Goal: Navigation & Orientation: Find specific page/section

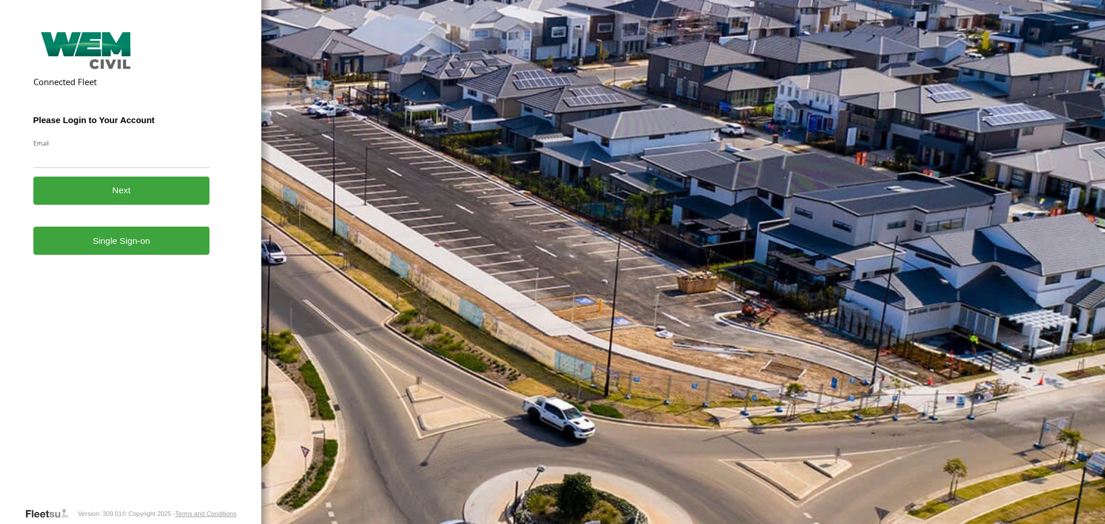
click at [79, 167] on input "Email" at bounding box center [121, 157] width 177 height 21
type input "**********"
click at [144, 192] on button "Next" at bounding box center [121, 191] width 177 height 28
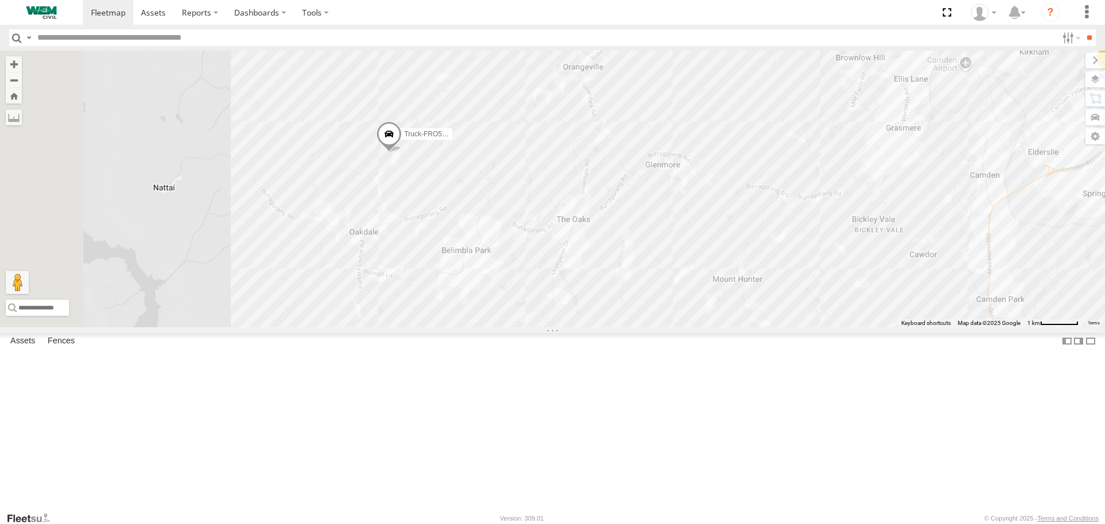
drag, startPoint x: 560, startPoint y: 284, endPoint x: 789, endPoint y: 239, distance: 233.2
click at [789, 239] on div "Car-YJX59R Truck-FRO52R 3" at bounding box center [552, 189] width 1105 height 276
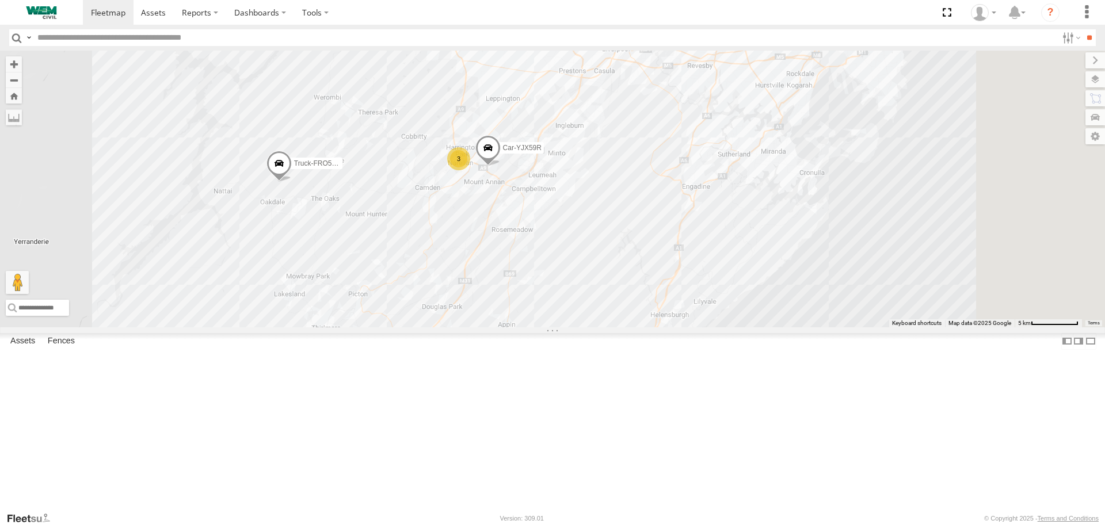
drag, startPoint x: 799, startPoint y: 290, endPoint x: 679, endPoint y: 275, distance: 120.6
click at [713, 282] on div "Car-YJX59R Truck-FRO52R 3" at bounding box center [552, 189] width 1105 height 276
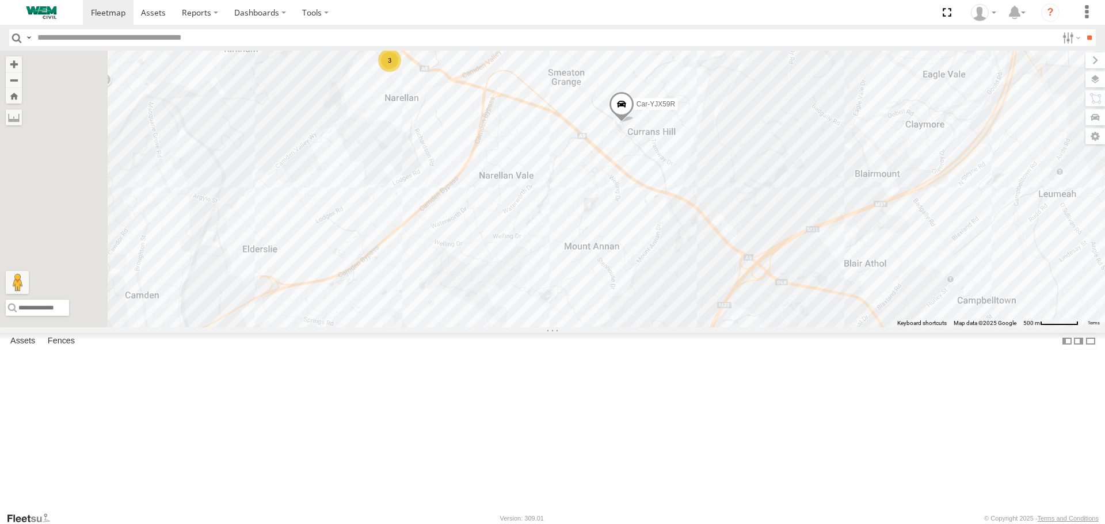
drag, startPoint x: 597, startPoint y: 292, endPoint x: 726, endPoint y: 289, distance: 129.5
click at [726, 289] on div "Car-YJX59R Truck-FRO52R 3" at bounding box center [552, 189] width 1105 height 276
